Goal: Check status: Check status

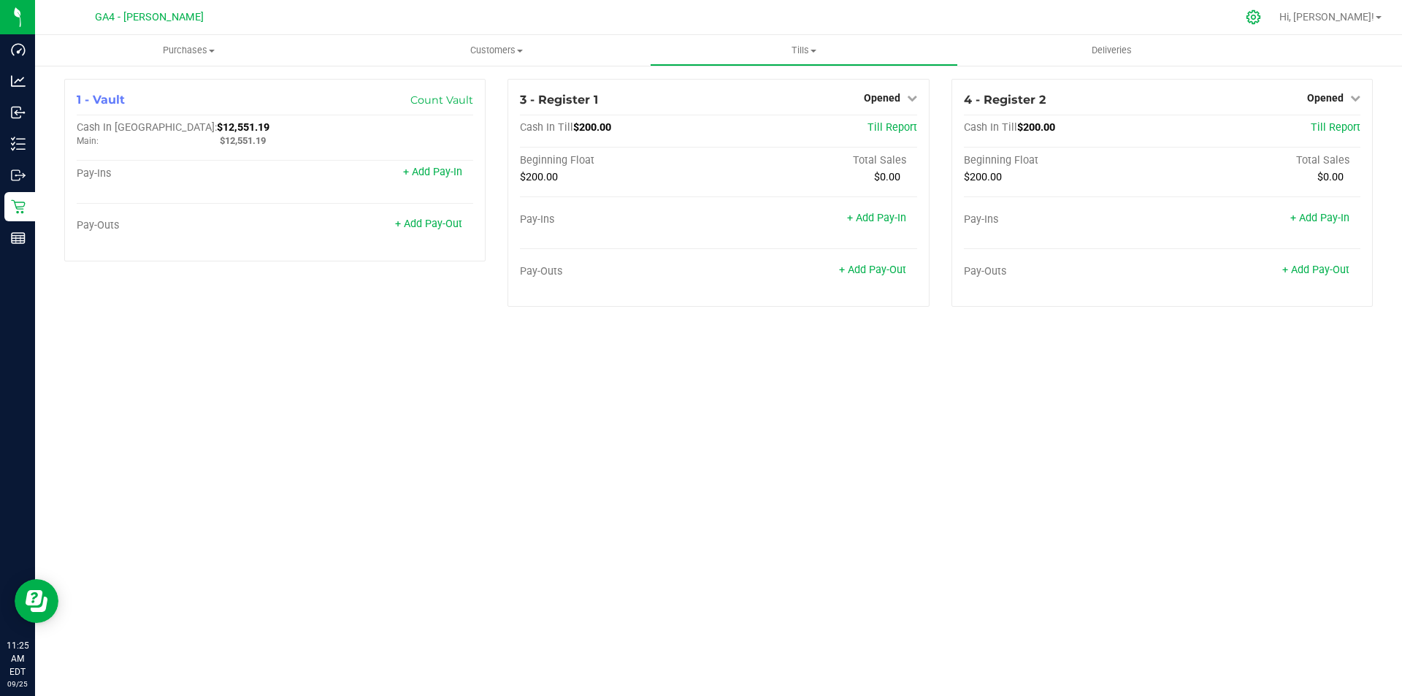
click at [1261, 18] on icon at bounding box center [1253, 16] width 15 height 15
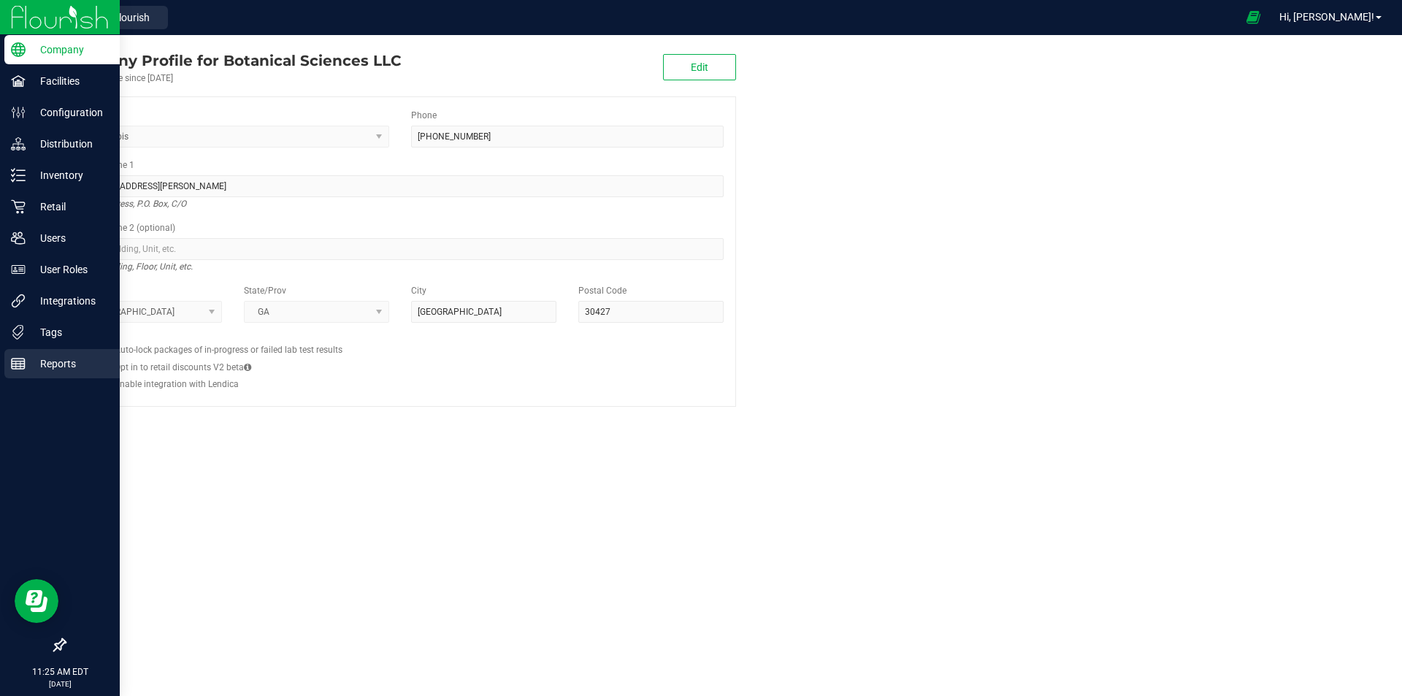
click at [28, 366] on p "Reports" at bounding box center [70, 364] width 88 height 18
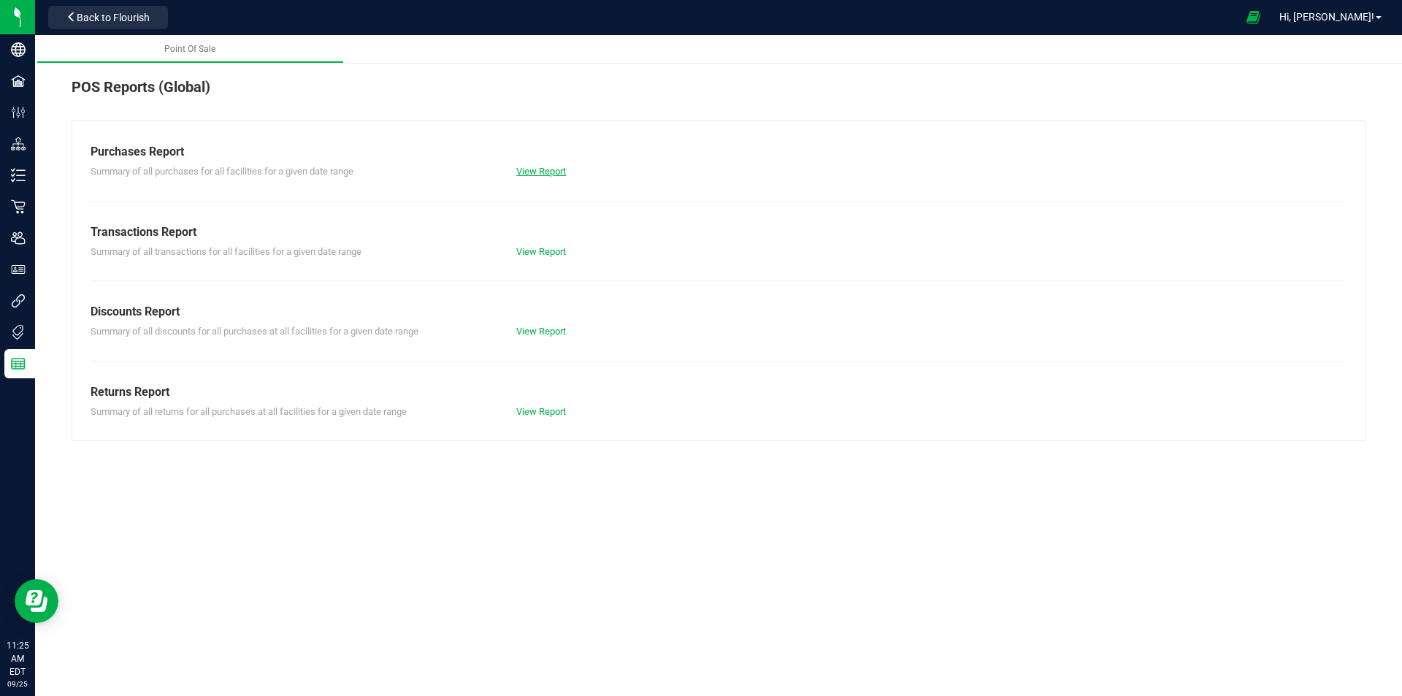
click at [535, 172] on link "View Report" at bounding box center [541, 171] width 50 height 11
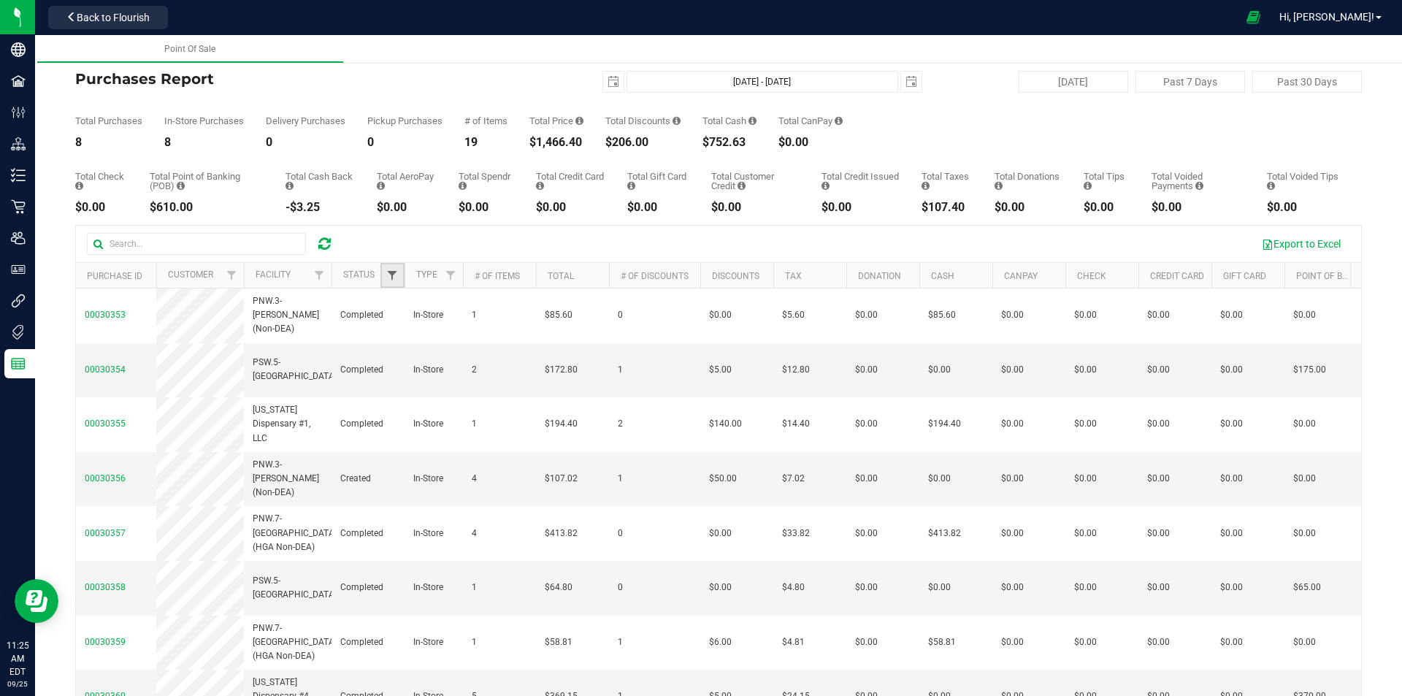
click at [395, 281] on span "Filter" at bounding box center [392, 275] width 12 height 12
click at [418, 377] on span "Completed" at bounding box center [432, 377] width 42 height 9
click at [405, 377] on input "Completed" at bounding box center [399, 376] width 9 height 9
checkbox input "true"
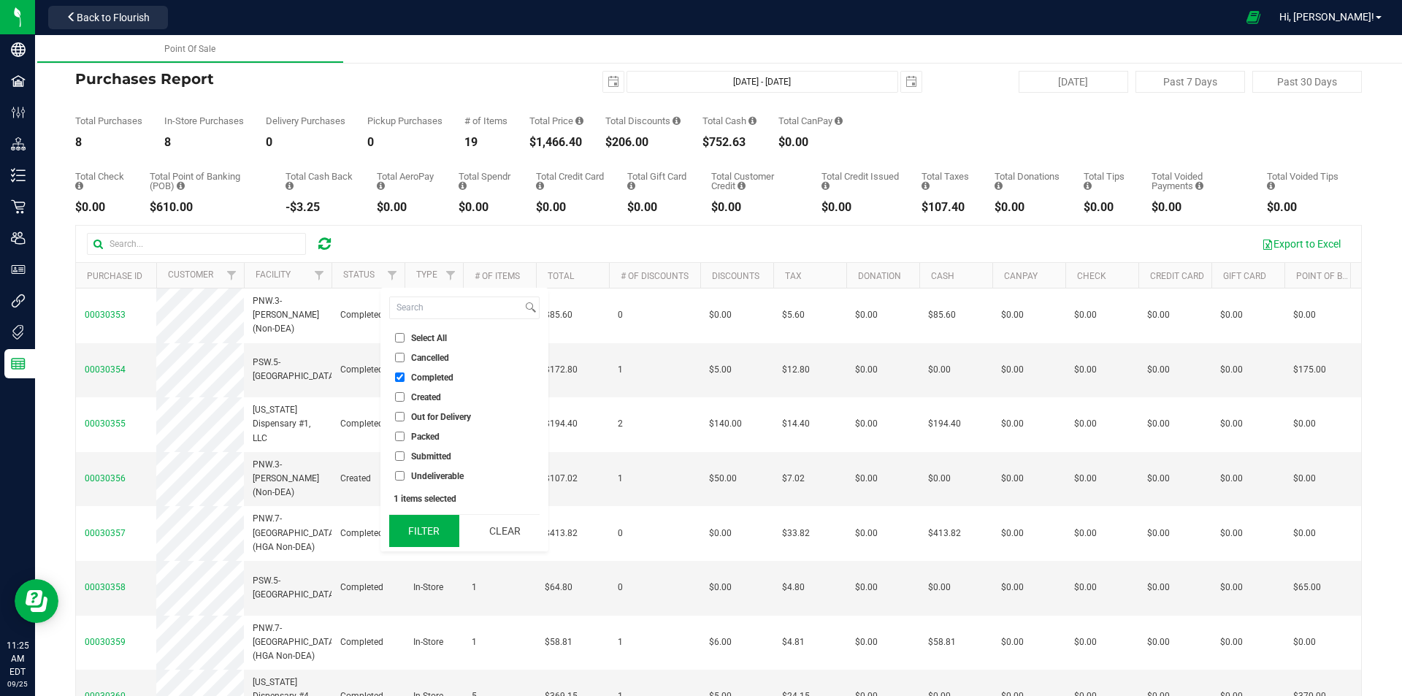
click at [405, 523] on button "Filter" at bounding box center [424, 531] width 70 height 32
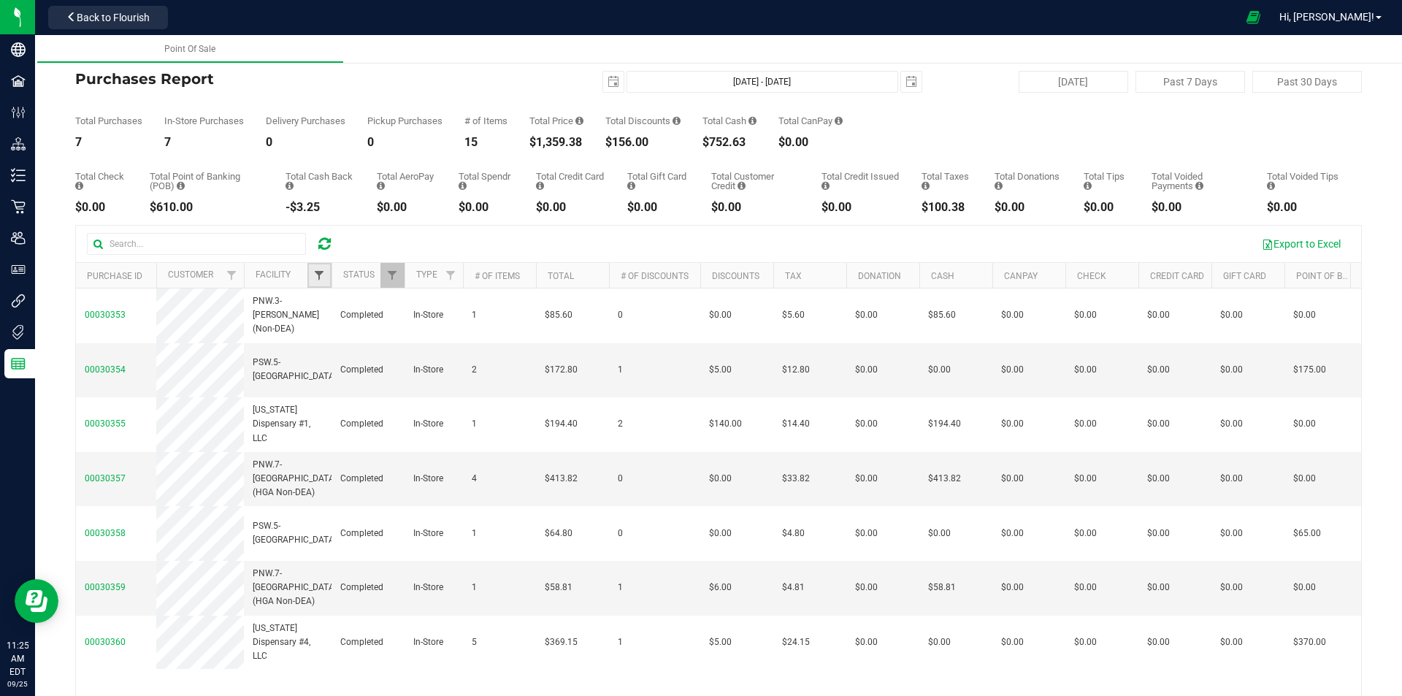
click at [315, 277] on span "Filter" at bounding box center [319, 275] width 12 height 12
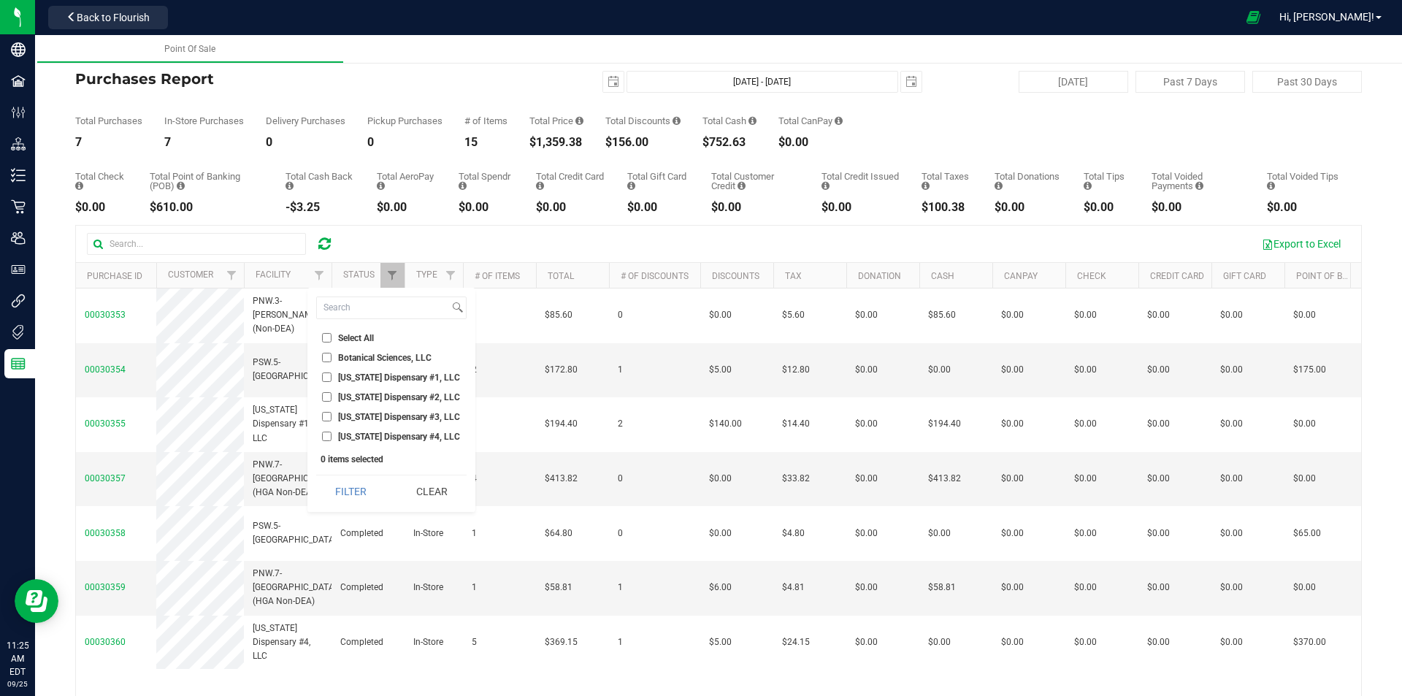
click at [365, 375] on span "[US_STATE] Dispensary #1, LLC" at bounding box center [399, 377] width 122 height 9
click at [332, 375] on input "[US_STATE] Dispensary #1, LLC" at bounding box center [326, 376] width 9 height 9
click at [379, 497] on button "Filter" at bounding box center [351, 491] width 70 height 32
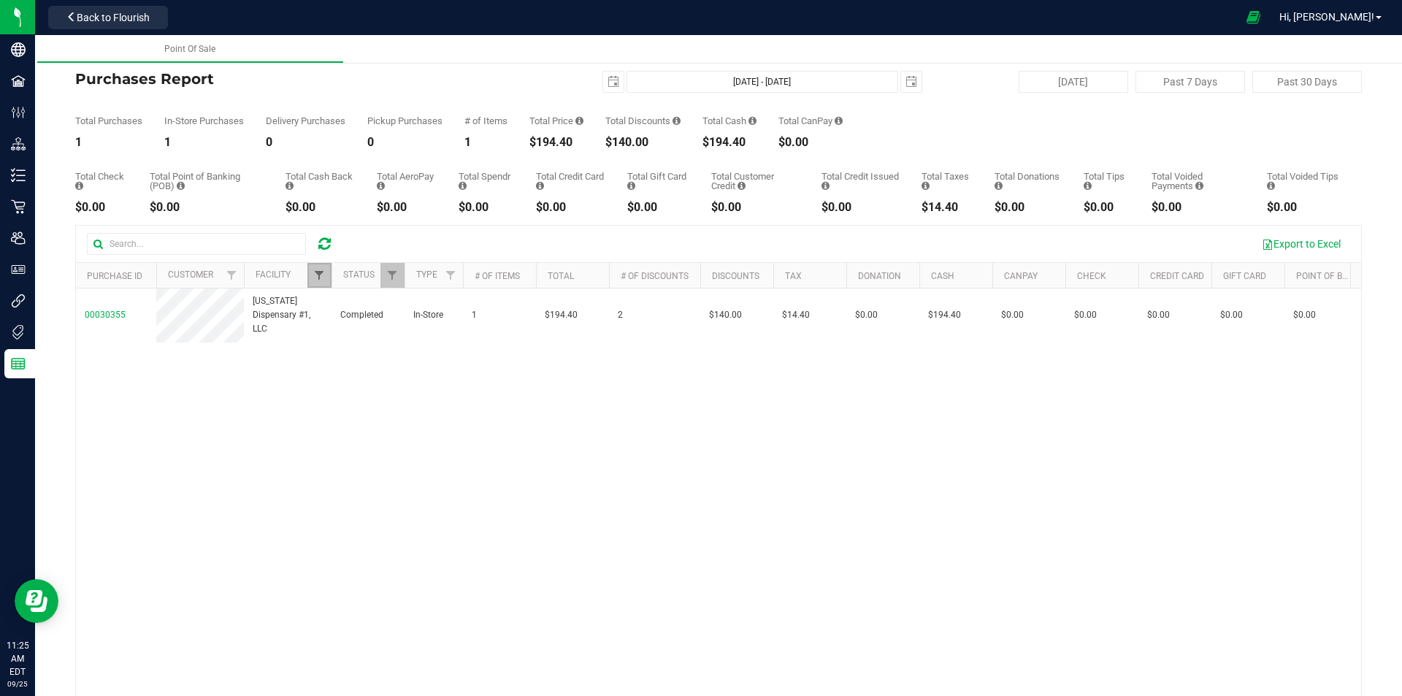
click at [323, 281] on span "Filter" at bounding box center [319, 275] width 12 height 12
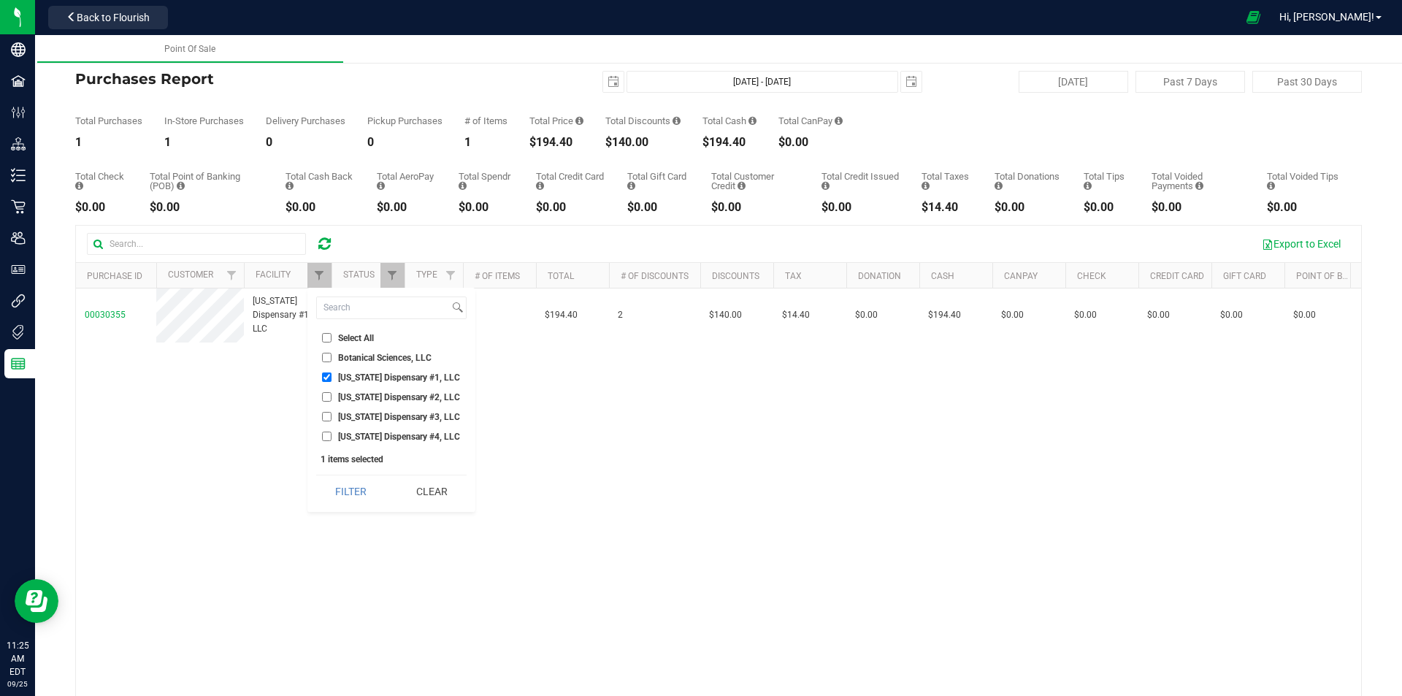
click at [353, 373] on span "[US_STATE] Dispensary #1, LLC" at bounding box center [399, 377] width 122 height 9
click at [332, 373] on input "[US_STATE] Dispensary #1, LLC" at bounding box center [326, 376] width 9 height 9
checkbox input "false"
click at [358, 395] on span "[US_STATE] Dispensary #2, LLC" at bounding box center [399, 397] width 122 height 9
click at [332, 395] on input "[US_STATE] Dispensary #2, LLC" at bounding box center [326, 396] width 9 height 9
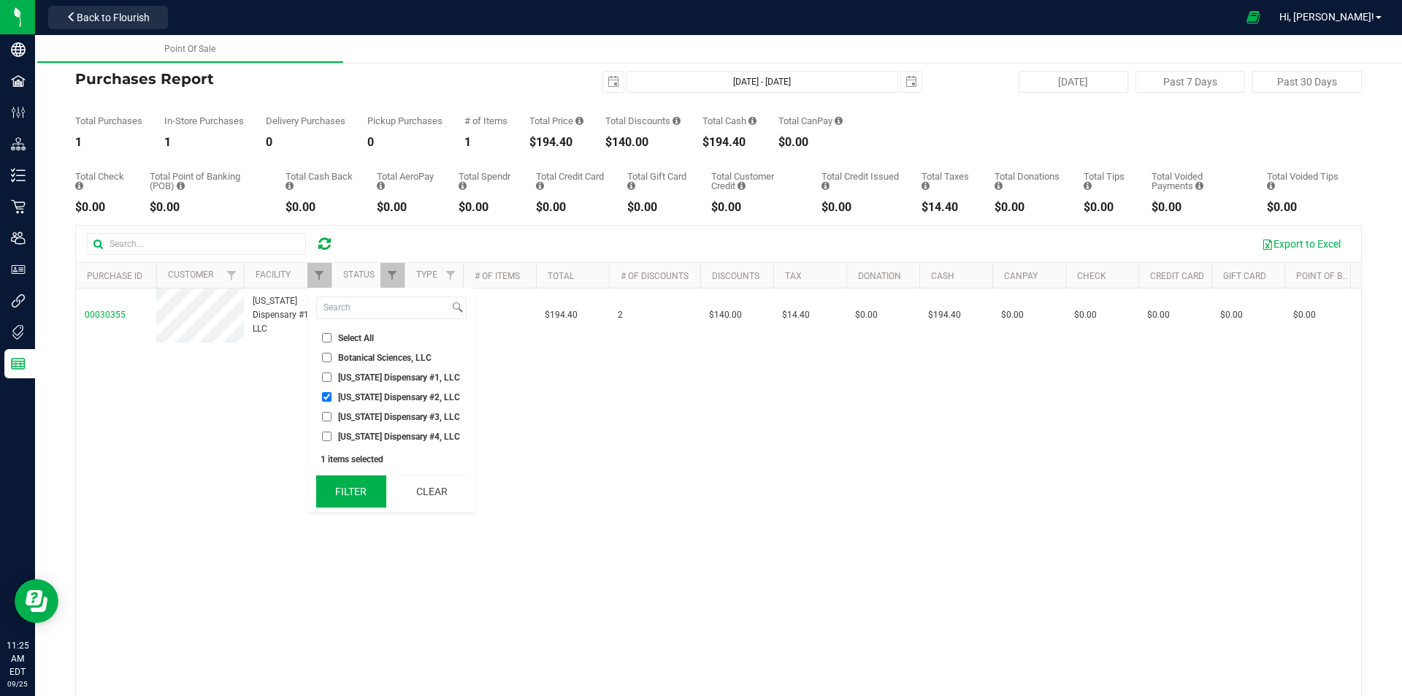
click at [361, 495] on button "Filter" at bounding box center [351, 491] width 70 height 32
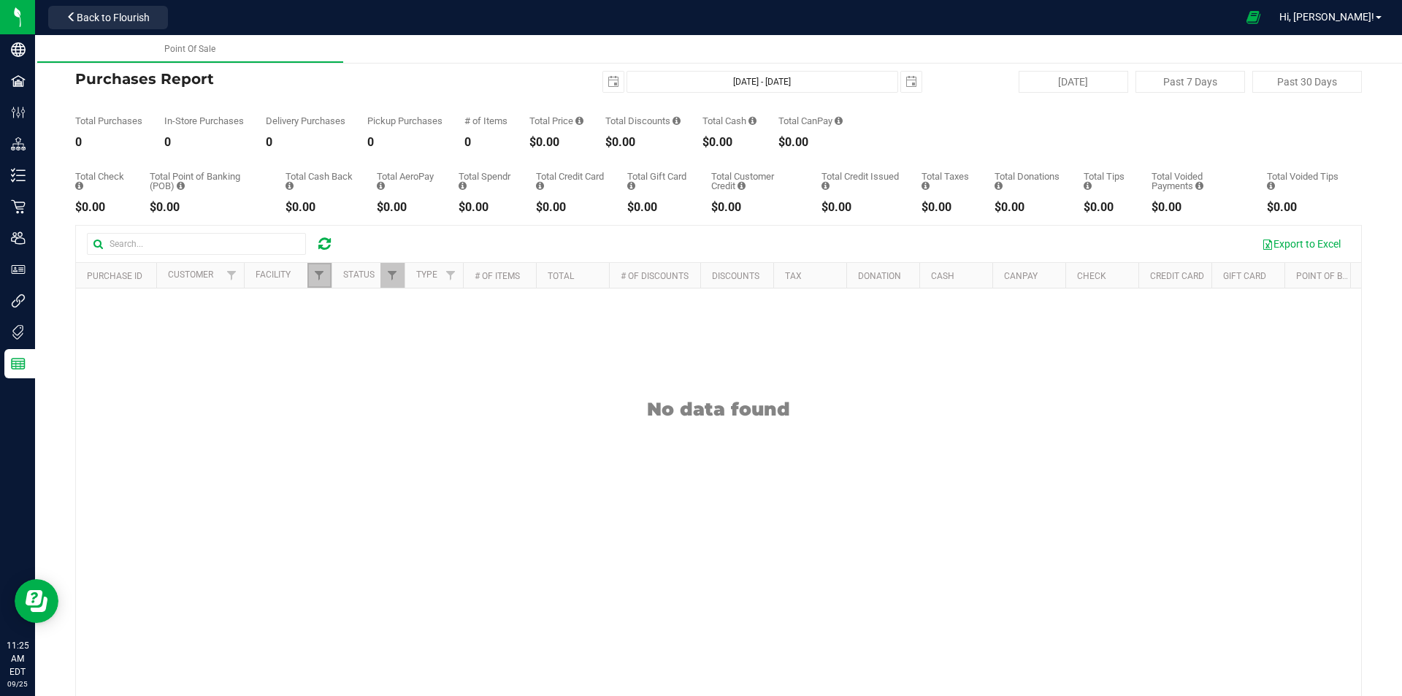
click at [313, 279] on link "Filter" at bounding box center [319, 275] width 24 height 25
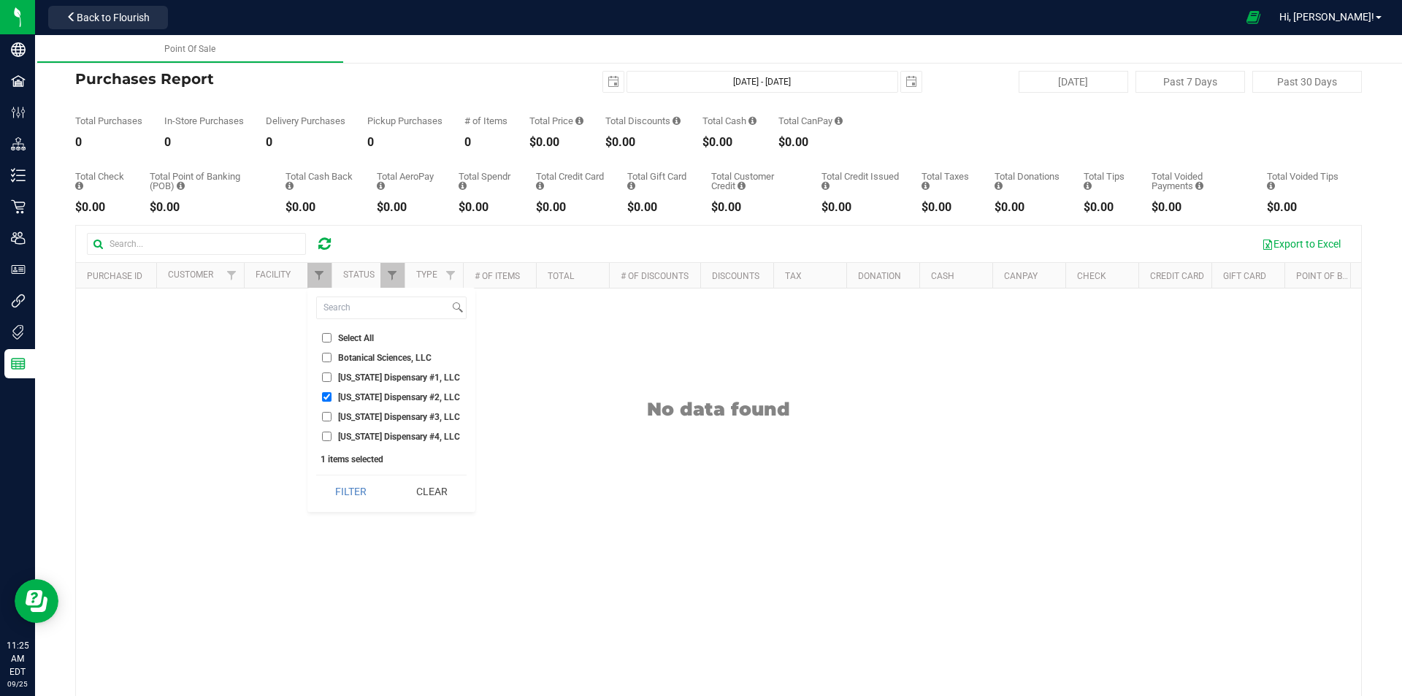
click at [323, 396] on input "[US_STATE] Dispensary #2, LLC" at bounding box center [326, 396] width 9 height 9
checkbox input "false"
click at [328, 418] on input "[US_STATE] Dispensary #3, LLC" at bounding box center [326, 416] width 9 height 9
checkbox input "true"
click at [332, 485] on button "Filter" at bounding box center [351, 491] width 70 height 32
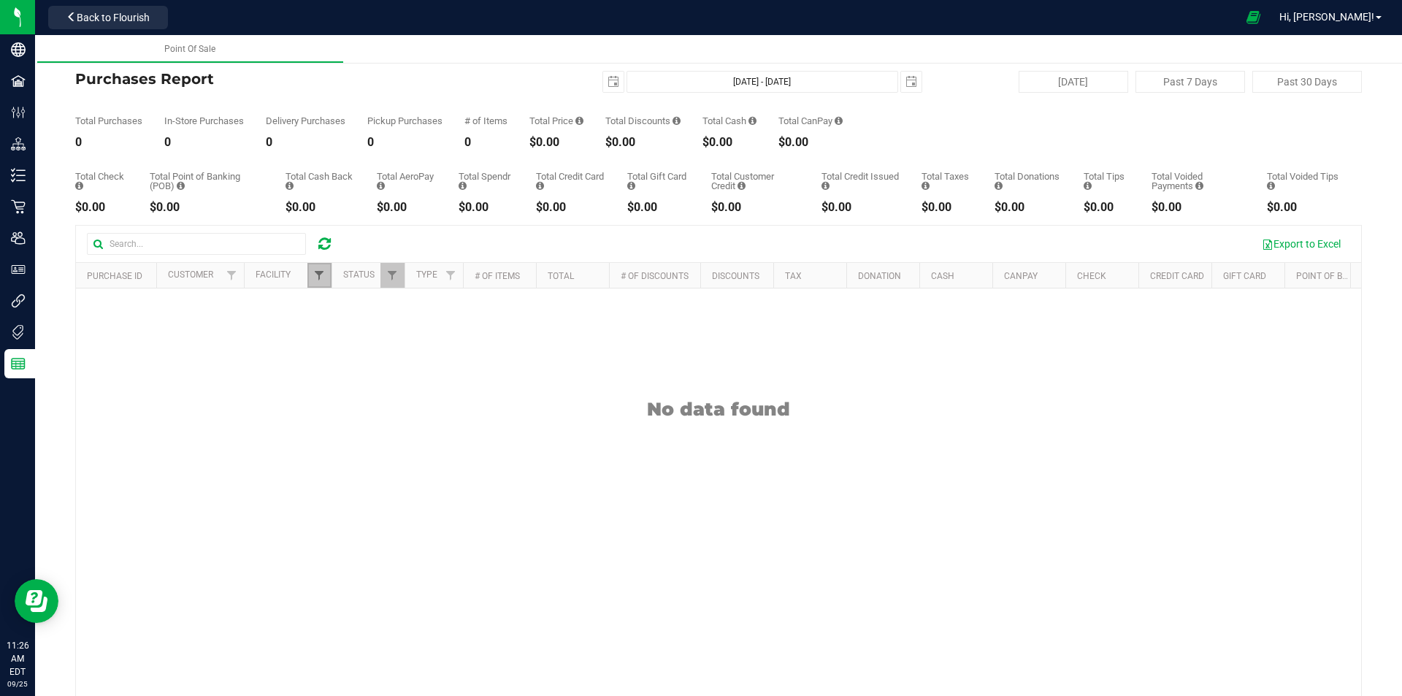
click at [320, 274] on span "Filter" at bounding box center [319, 275] width 12 height 12
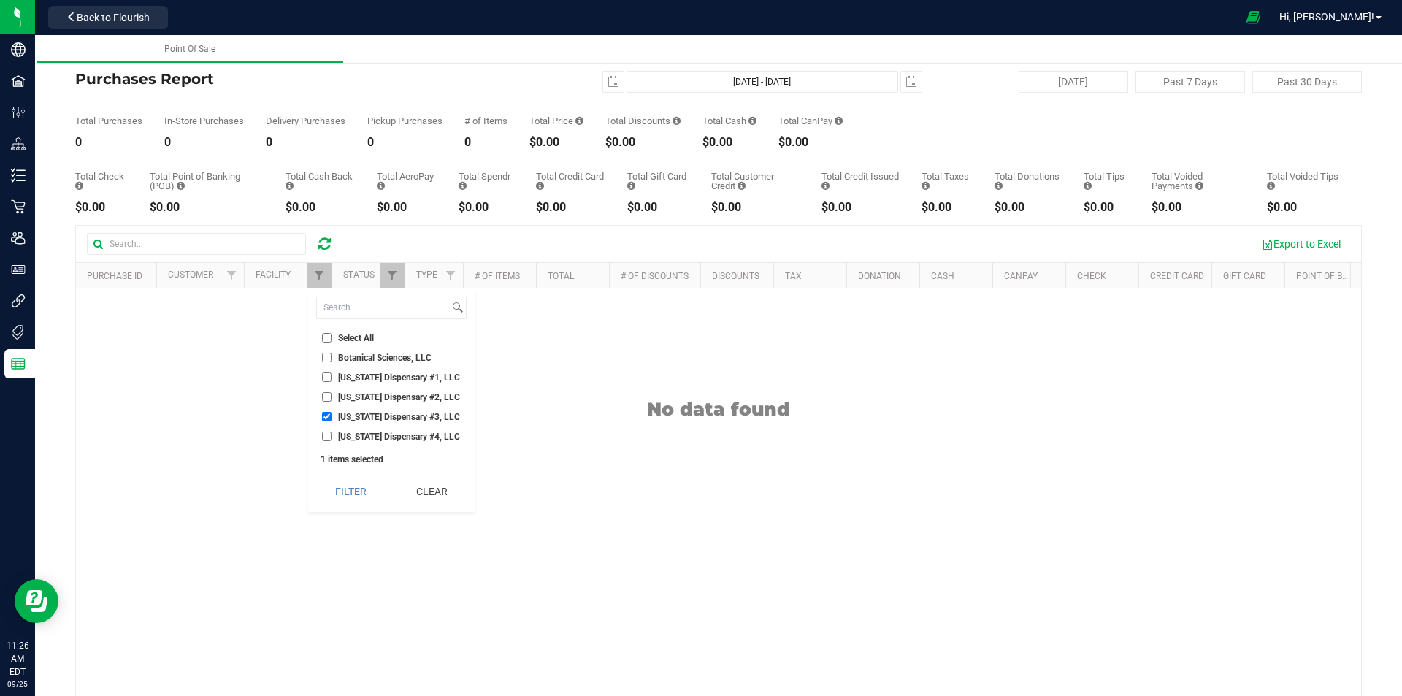
click at [362, 424] on li "[US_STATE] Dispensary #3, LLC" at bounding box center [391, 416] width 150 height 15
click at [364, 435] on span "[US_STATE] Dispensary #4, LLC" at bounding box center [399, 436] width 122 height 9
click at [332, 435] on input "[US_STATE] Dispensary #4, LLC" at bounding box center [326, 436] width 9 height 9
checkbox input "true"
click at [364, 420] on span "[US_STATE] Dispensary #3, LLC" at bounding box center [399, 417] width 122 height 9
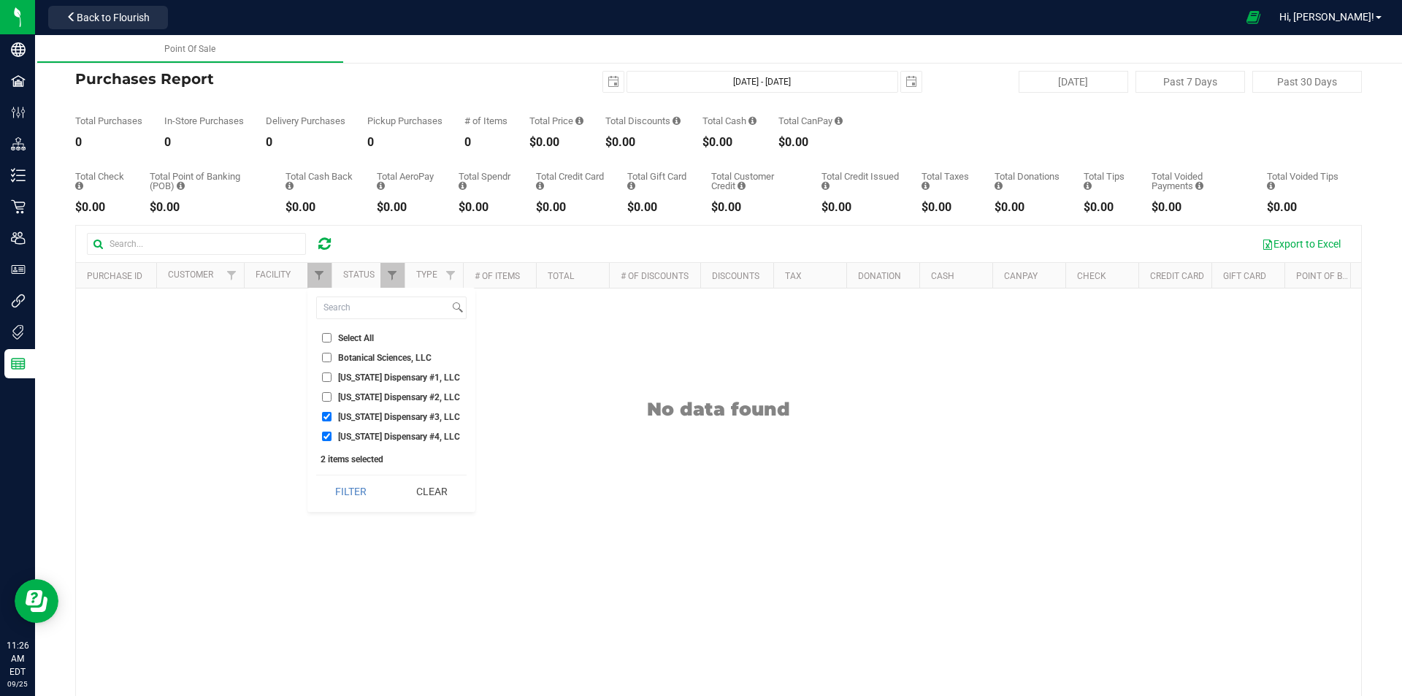
click at [332, 420] on input "[US_STATE] Dispensary #3, LLC" at bounding box center [326, 416] width 9 height 9
checkbox input "false"
click at [362, 483] on button "Filter" at bounding box center [351, 491] width 70 height 32
